Goal: Information Seeking & Learning: Learn about a topic

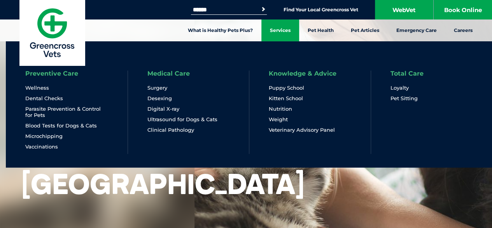
click at [285, 30] on link "Services" at bounding box center [280, 30] width 38 height 22
click at [163, 98] on link "Desexing" at bounding box center [159, 98] width 25 height 7
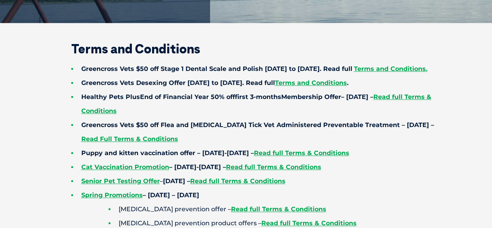
scroll to position [191, 0]
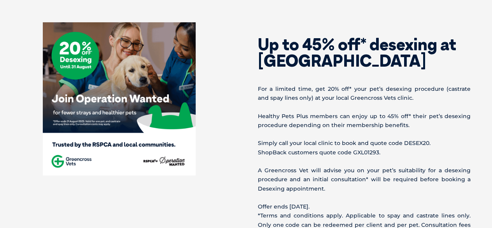
scroll to position [290, 0]
